Goal: Information Seeking & Learning: Learn about a topic

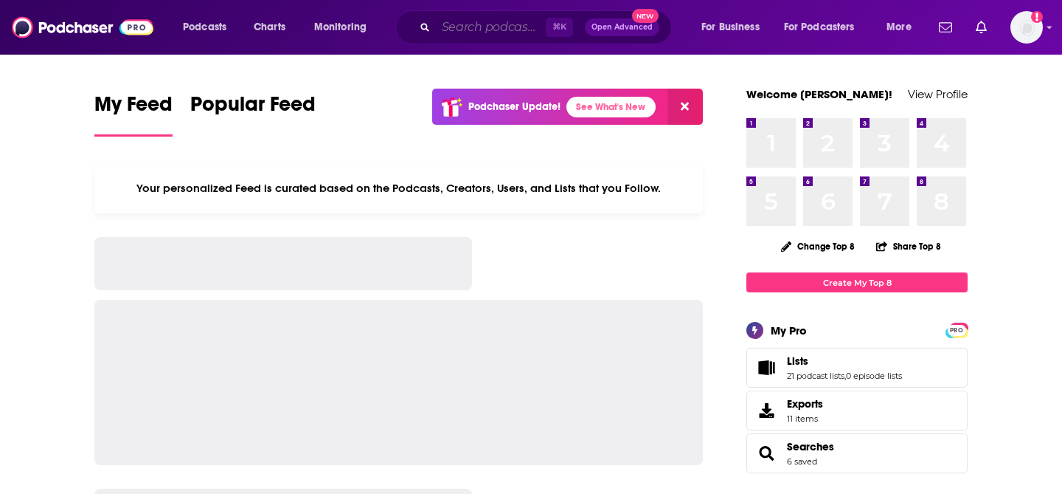
click at [465, 32] on input "Search podcasts, credits, & more..." at bounding box center [491, 27] width 110 height 24
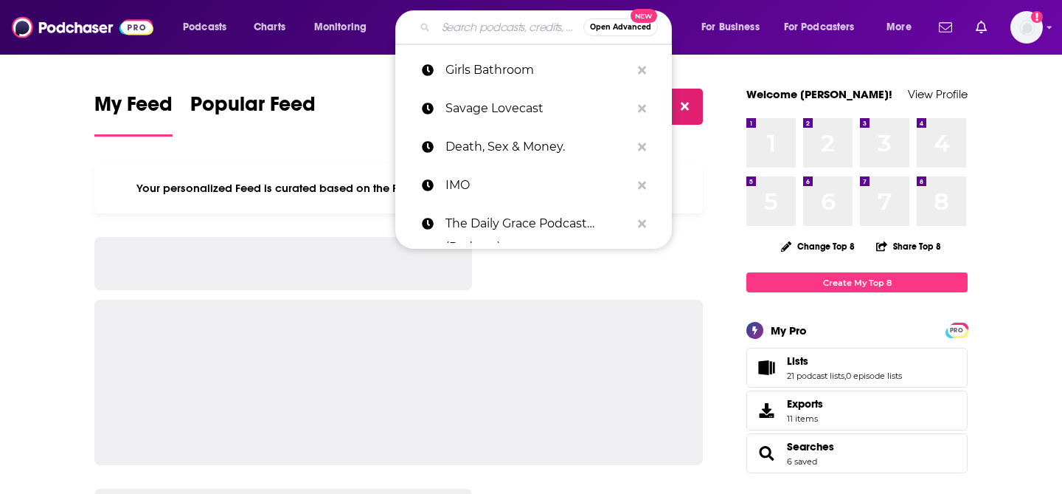
paste input "Dating Intentionally"
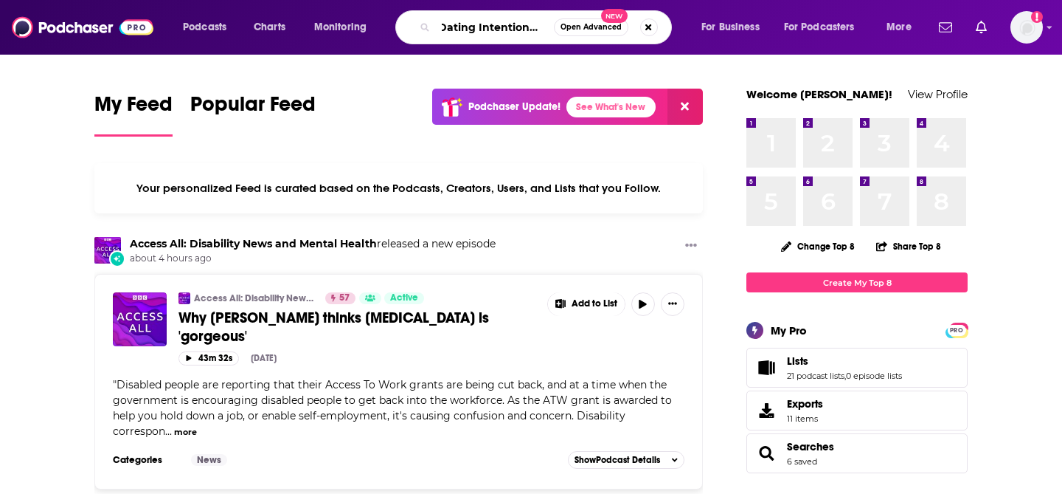
type input "Dating Intentionally"
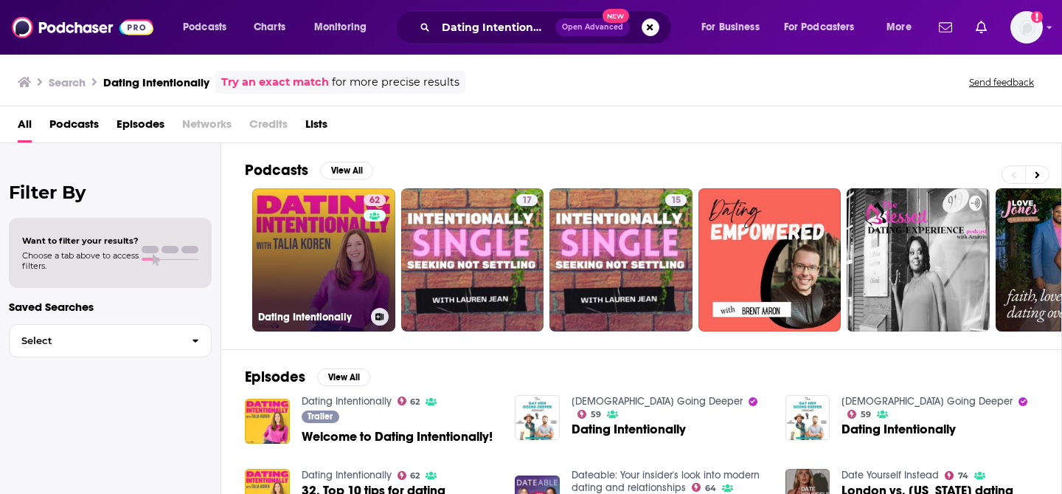
click at [283, 293] on link "62 Dating Intentionally" at bounding box center [323, 259] width 143 height 143
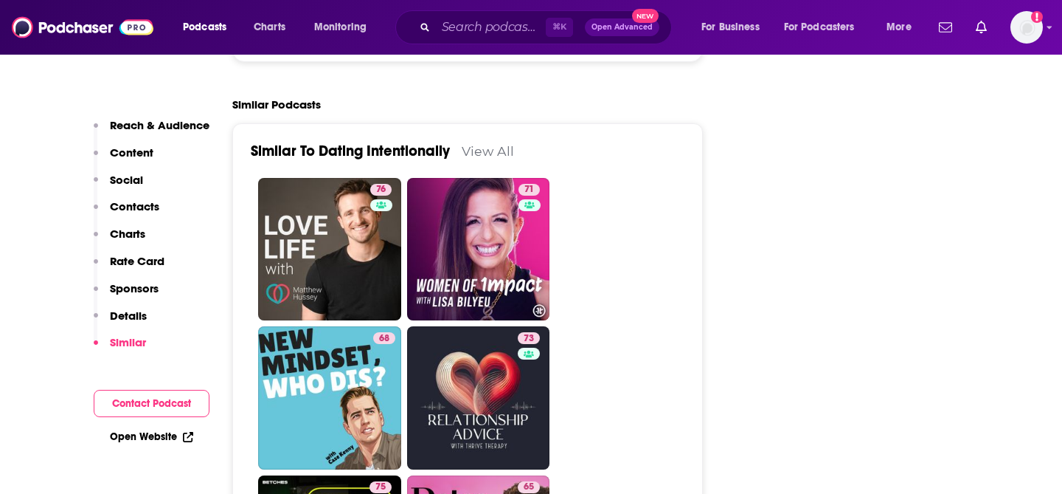
scroll to position [2946, 0]
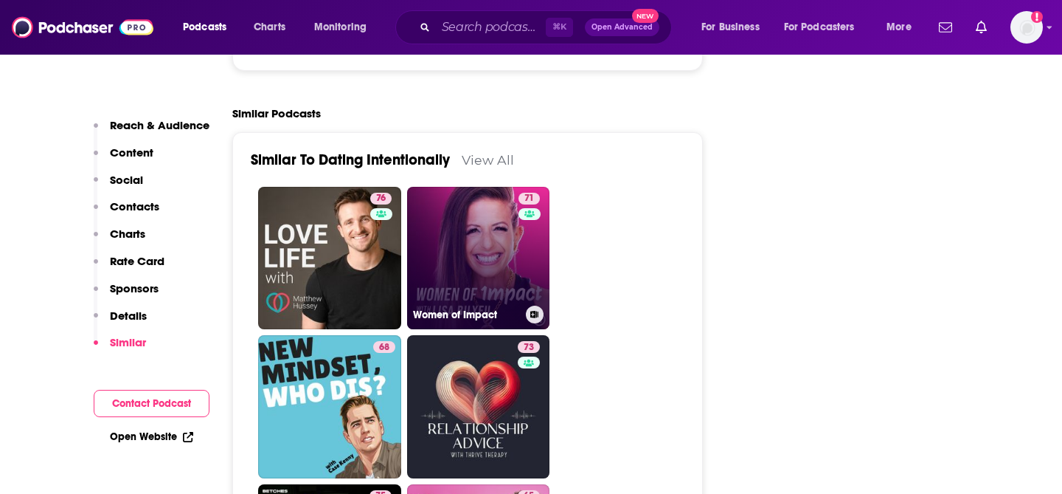
click at [498, 187] on link "71 Women of Impact" at bounding box center [478, 258] width 143 height 143
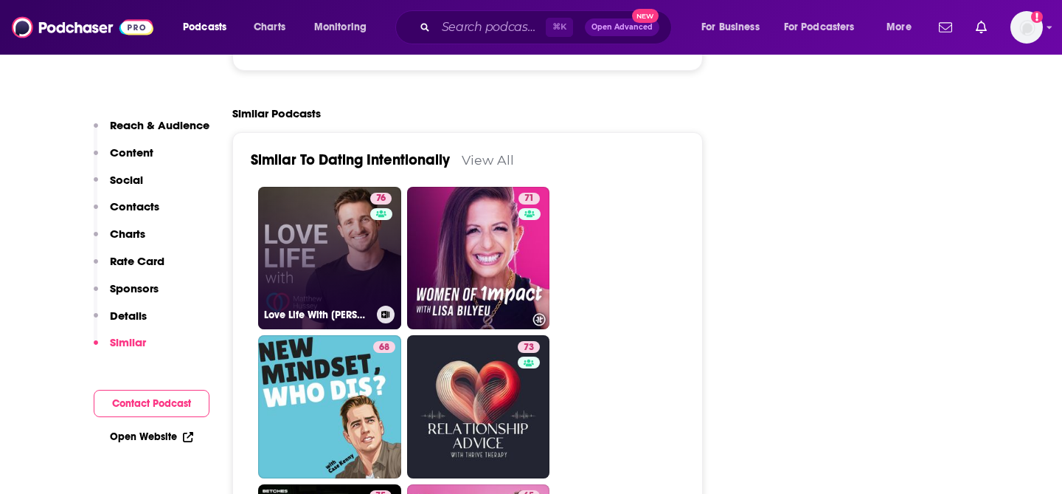
click at [346, 187] on link "76 Love Life With [PERSON_NAME]" at bounding box center [329, 258] width 143 height 143
type input "[URL][DOMAIN_NAME][PERSON_NAME]"
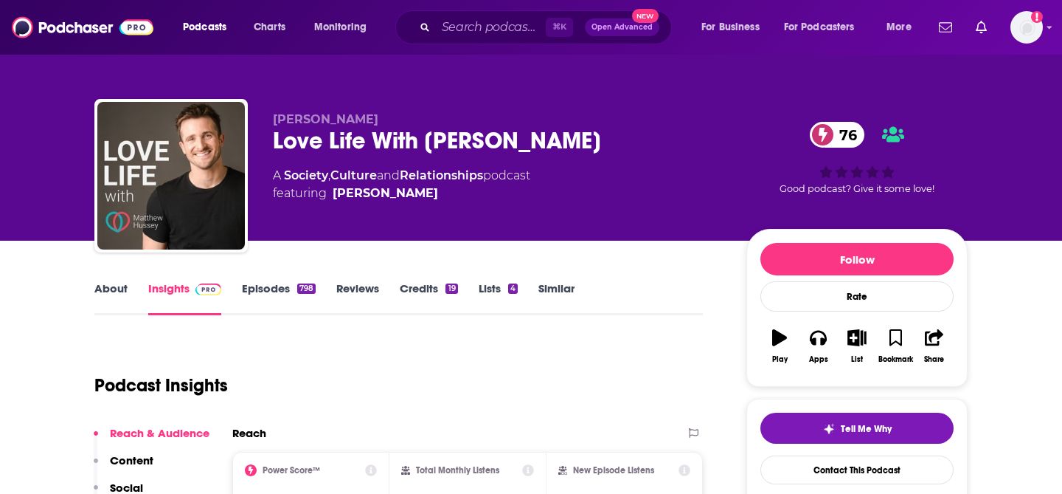
drag, startPoint x: 273, startPoint y: 136, endPoint x: 598, endPoint y: 135, distance: 324.6
click at [598, 135] on div "Love Life With [PERSON_NAME] 76" at bounding box center [498, 140] width 450 height 29
copy h2 "Love Life With [PERSON_NAME]"
click at [501, 22] on input "Search podcasts, credits, & more..." at bounding box center [491, 27] width 110 height 24
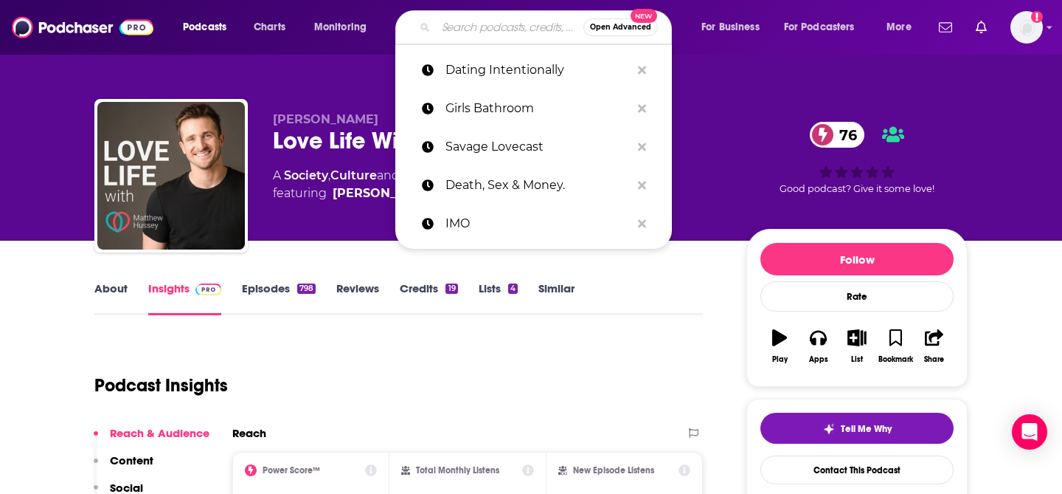
paste input "The Endless Honeymoon Podcast"
type input "The Endless Honeymoon Podcast"
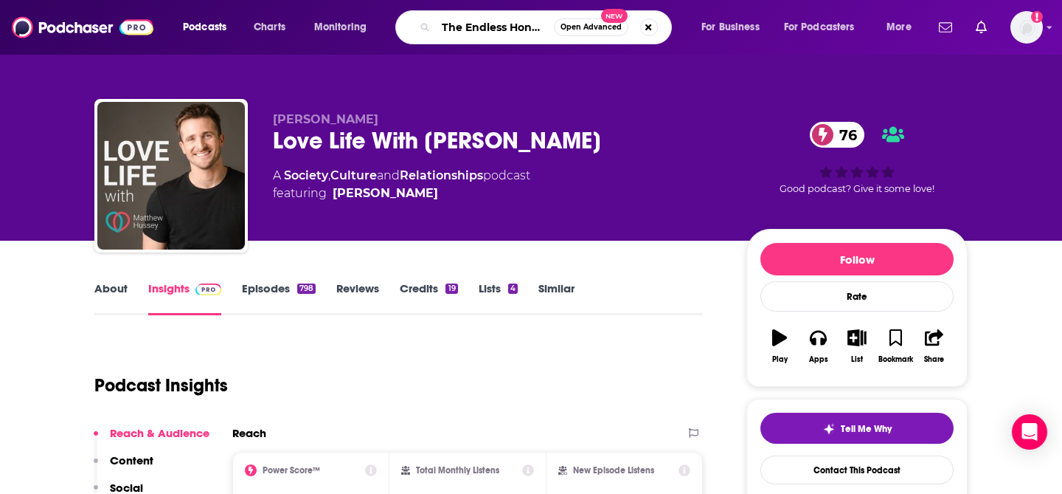
scroll to position [0, 76]
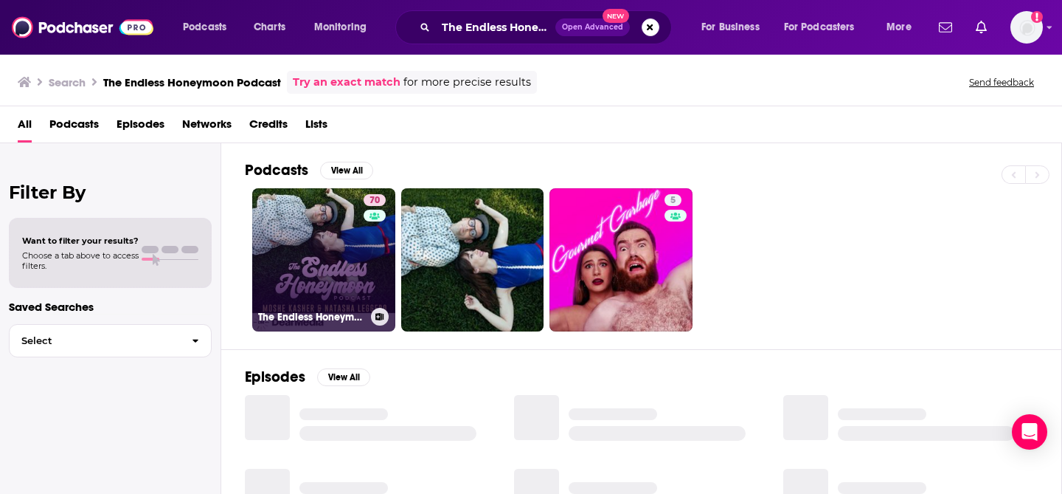
click at [327, 221] on link "70 The Endless Honeymoon Podcast" at bounding box center [323, 259] width 143 height 143
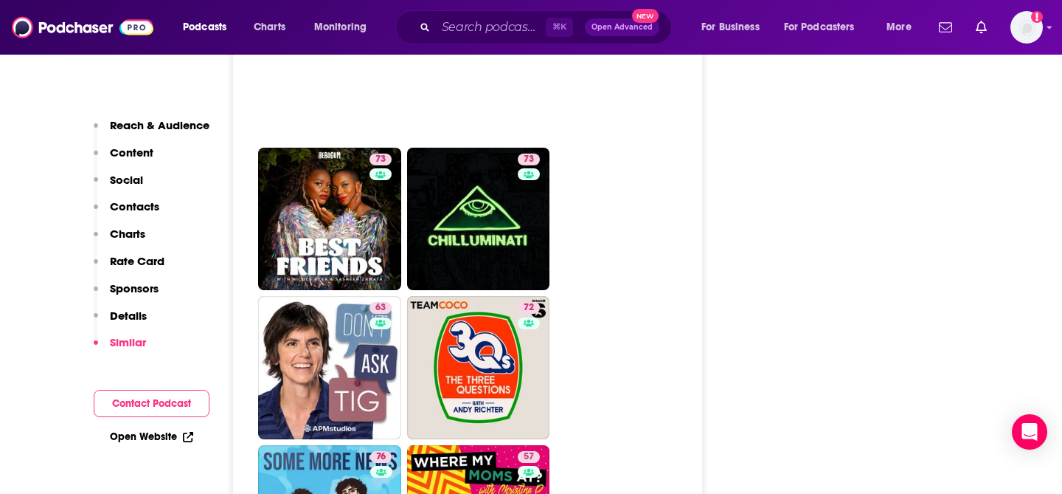
scroll to position [3733, 0]
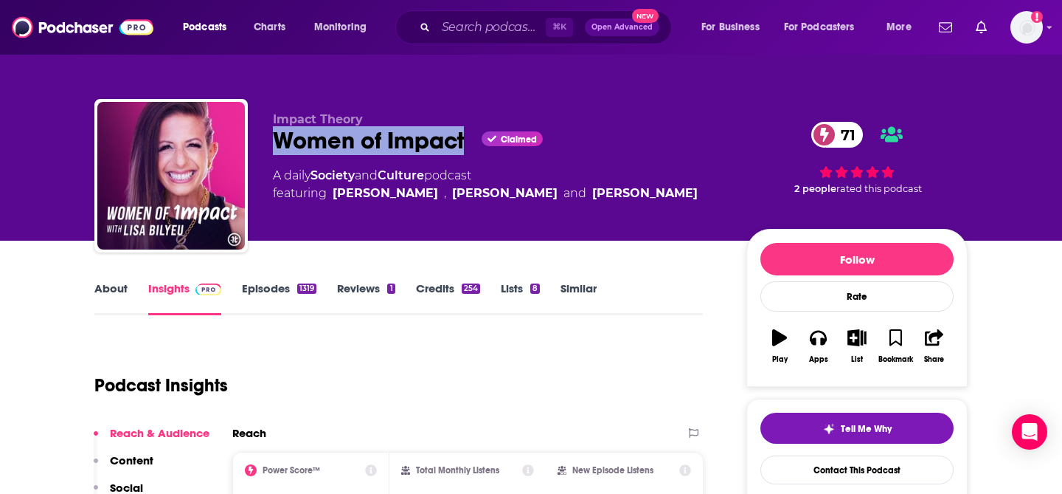
drag, startPoint x: 467, startPoint y: 139, endPoint x: 274, endPoint y: 152, distance: 192.9
click at [274, 152] on div "Women of Impact Claimed 71" at bounding box center [498, 140] width 450 height 29
copy h2 "Women of Impact"
click at [451, 26] on input "Search podcasts, credits, & more..." at bounding box center [491, 27] width 110 height 24
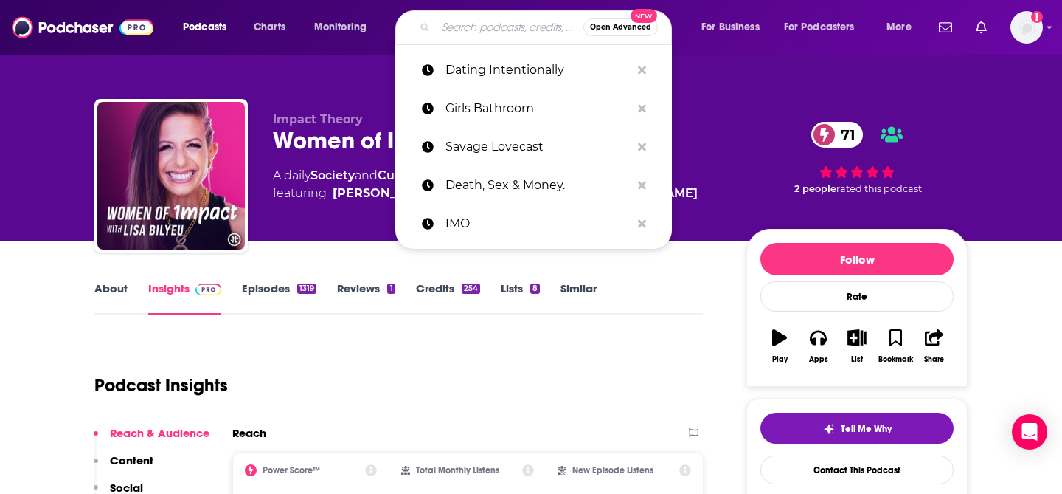
paste input "Phil in the Blanks"
type input "Phil in the Blanks"
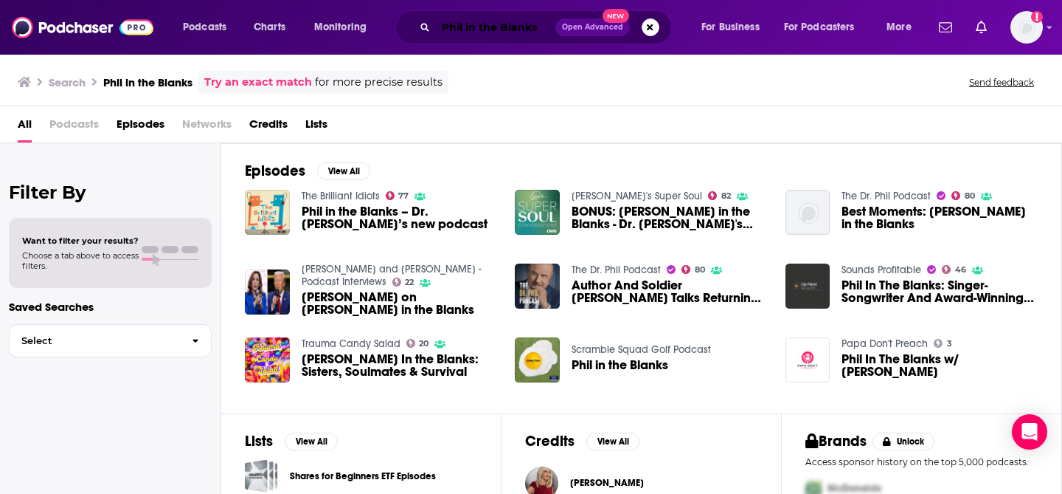
click at [530, 31] on input "Phil in the Blanks" at bounding box center [496, 27] width 120 height 24
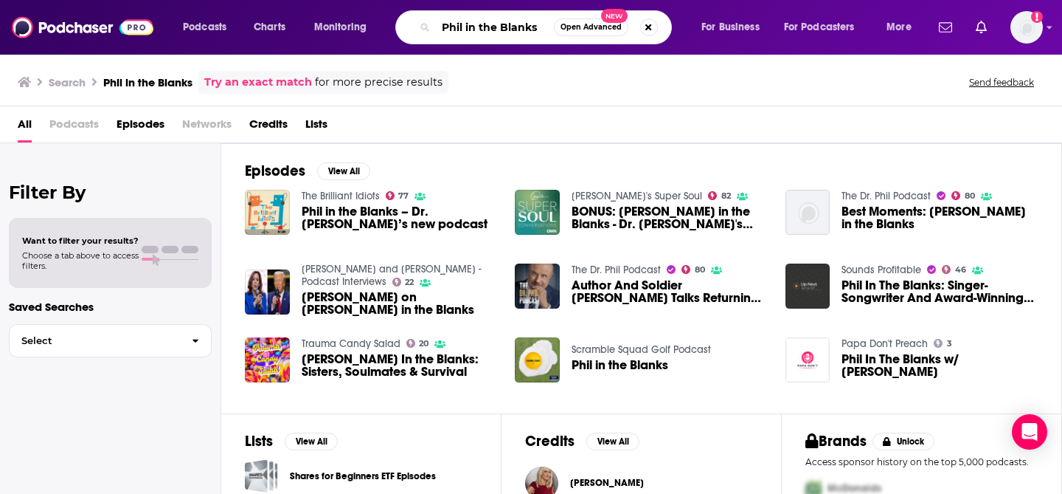
click at [530, 31] on input "Phil in the Blanks" at bounding box center [495, 27] width 118 height 24
paste input "Everything Happens with Kate Bowler"
type input "Everything Happens with Kate Bowler"
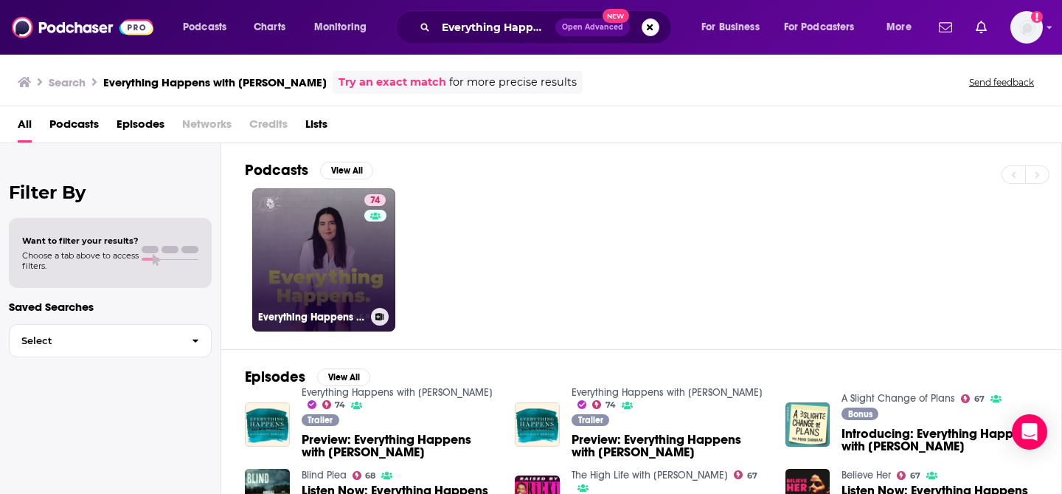
click at [286, 238] on link "74 Everything Happens with Kate Bowler" at bounding box center [323, 259] width 143 height 143
